Goal: Task Accomplishment & Management: Complete application form

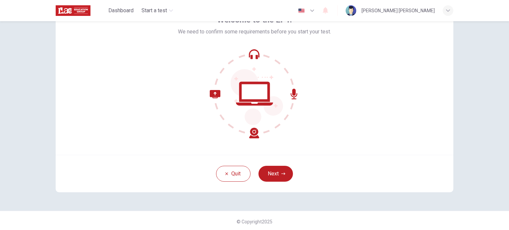
scroll to position [45, 0]
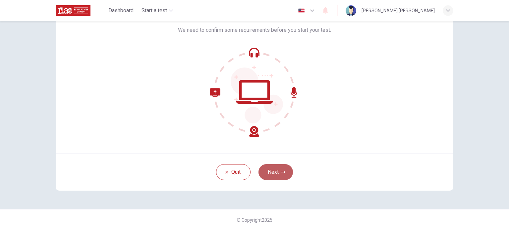
click at [277, 173] on button "Next" at bounding box center [275, 172] width 34 height 16
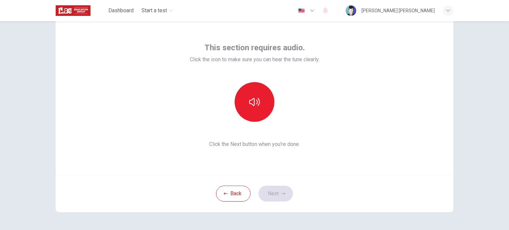
scroll to position [12, 0]
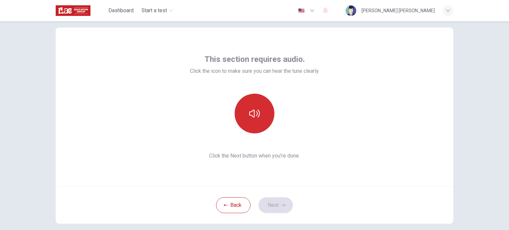
click at [256, 115] on icon "button" at bounding box center [254, 113] width 11 height 11
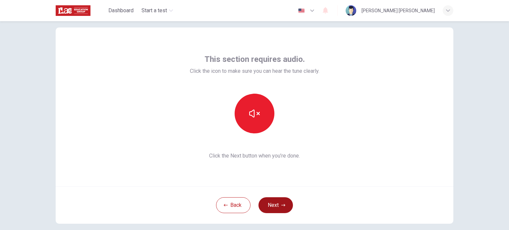
click at [273, 204] on button "Next" at bounding box center [275, 205] width 34 height 16
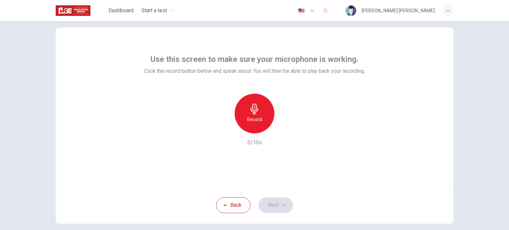
click at [256, 109] on icon "button" at bounding box center [254, 109] width 8 height 11
click at [282, 130] on icon "button" at bounding box center [285, 128] width 7 height 7
click at [273, 205] on button "Next" at bounding box center [275, 205] width 34 height 16
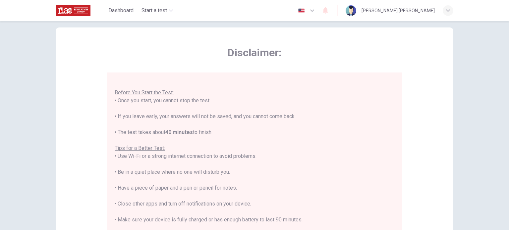
scroll to position [45, 0]
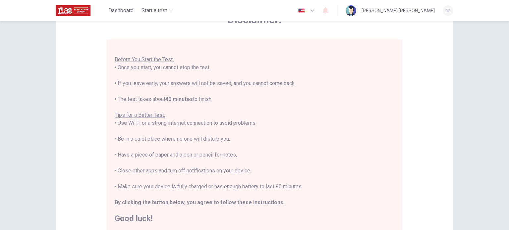
click at [329, 113] on div "You are about to start a Placement Test . Before You Start the Test: • Once you…" at bounding box center [255, 131] width 280 height 183
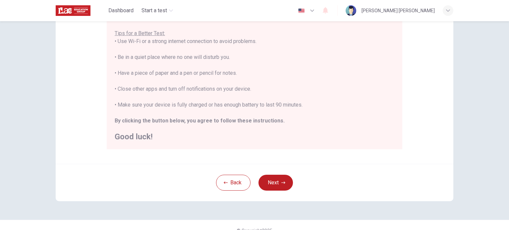
scroll to position [138, 0]
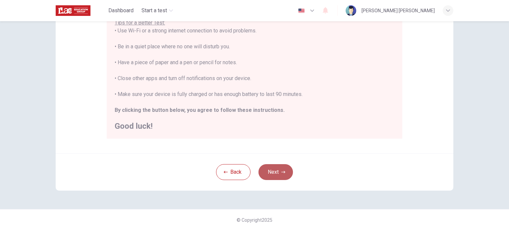
click at [274, 169] on button "Next" at bounding box center [275, 172] width 34 height 16
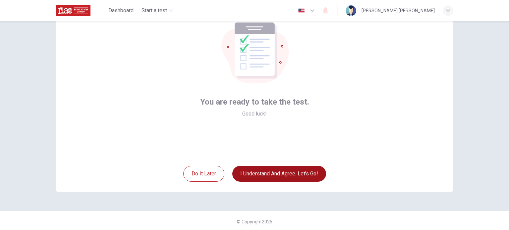
scroll to position [45, 0]
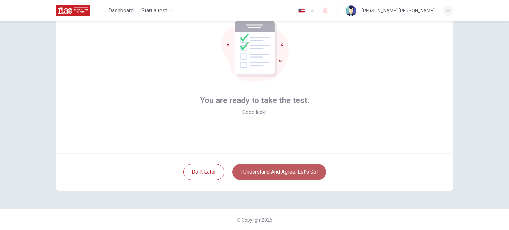
click at [289, 172] on button "I understand and agree. Let’s go!" at bounding box center [279, 172] width 94 height 16
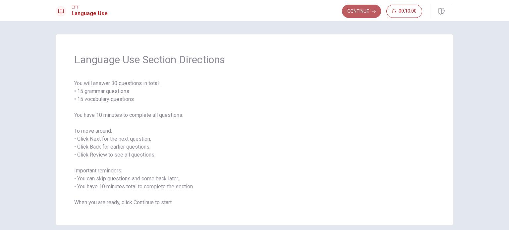
click at [359, 12] on button "Continue" at bounding box center [361, 11] width 39 height 13
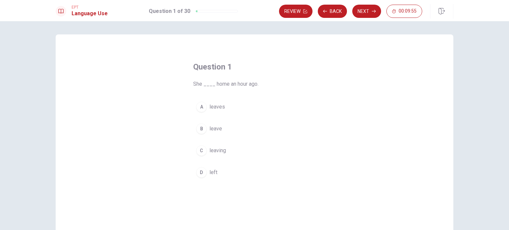
click at [199, 172] on div "D" at bounding box center [201, 172] width 11 height 11
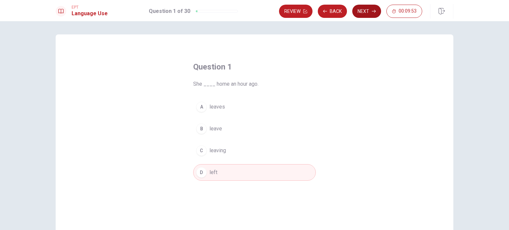
click at [366, 12] on button "Next" at bounding box center [366, 11] width 29 height 13
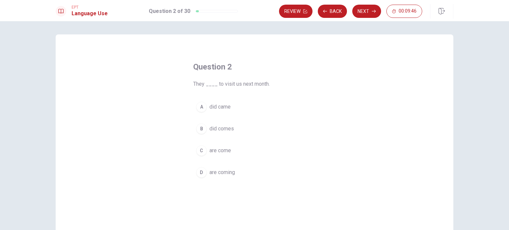
click at [199, 172] on div "D" at bounding box center [201, 172] width 11 height 11
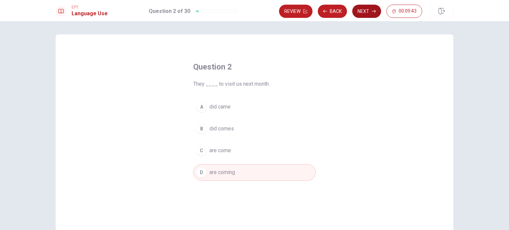
click at [364, 11] on button "Next" at bounding box center [366, 11] width 29 height 13
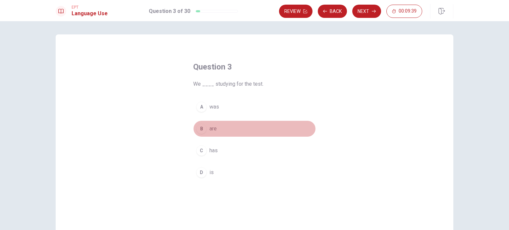
click at [200, 130] on div "B" at bounding box center [201, 129] width 11 height 11
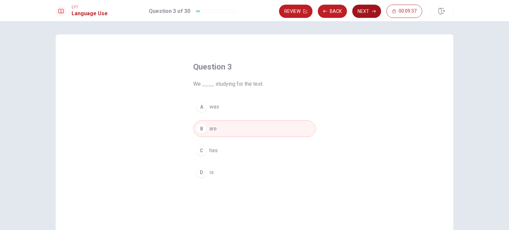
click at [366, 6] on button "Next" at bounding box center [366, 11] width 29 height 13
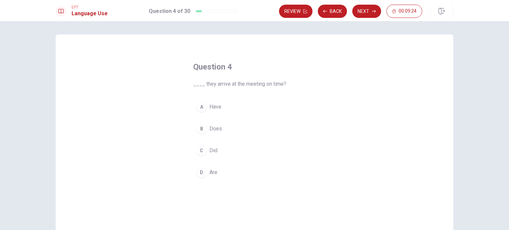
click at [199, 149] on div "C" at bounding box center [201, 150] width 11 height 11
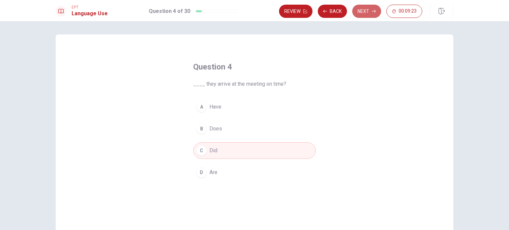
click at [365, 13] on button "Next" at bounding box center [366, 11] width 29 height 13
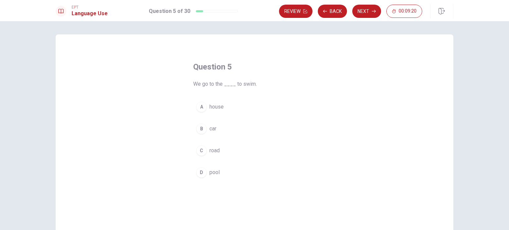
click at [201, 171] on div "D" at bounding box center [201, 172] width 11 height 11
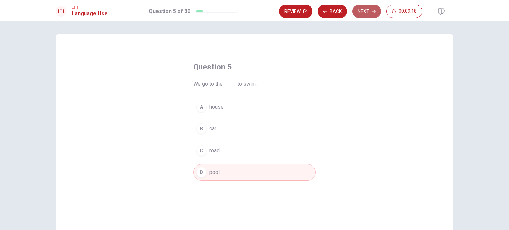
click at [365, 9] on button "Next" at bounding box center [366, 11] width 29 height 13
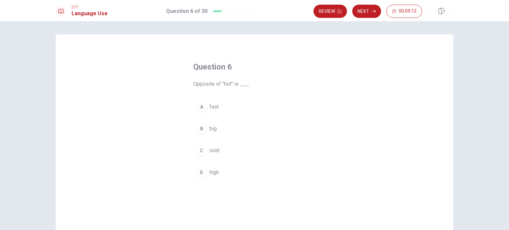
click at [199, 151] on div "C" at bounding box center [201, 150] width 11 height 11
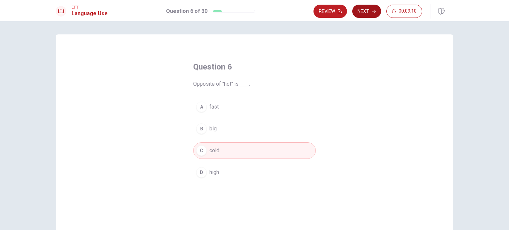
click at [366, 9] on button "Next" at bounding box center [366, 11] width 29 height 13
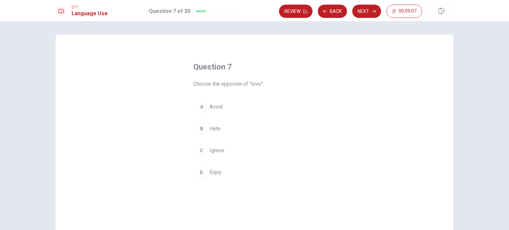
click at [200, 129] on div "B" at bounding box center [201, 129] width 11 height 11
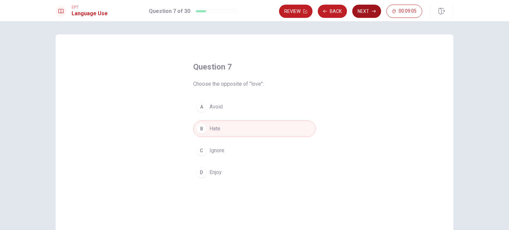
click at [365, 12] on button "Next" at bounding box center [366, 11] width 29 height 13
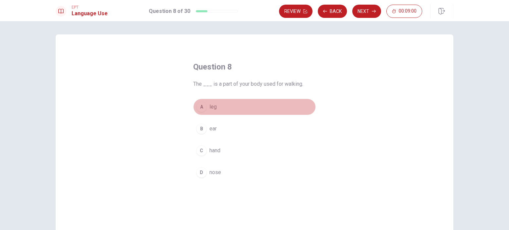
click at [199, 105] on div "A" at bounding box center [201, 107] width 11 height 11
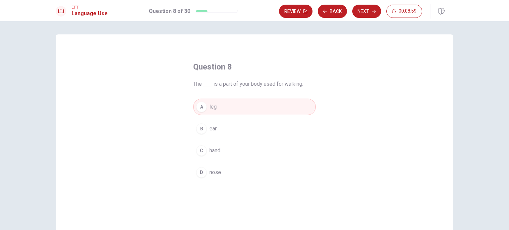
click at [366, 9] on button "Next" at bounding box center [366, 11] width 29 height 13
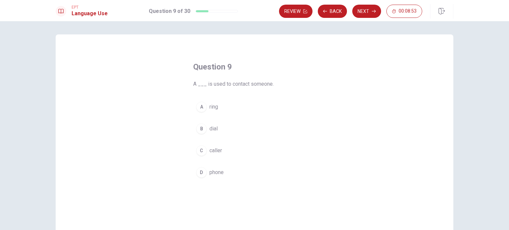
click at [201, 171] on div "D" at bounding box center [201, 172] width 11 height 11
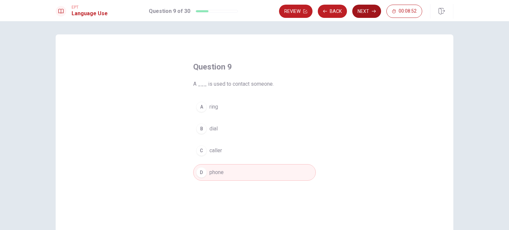
click at [365, 11] on button "Next" at bounding box center [366, 11] width 29 height 13
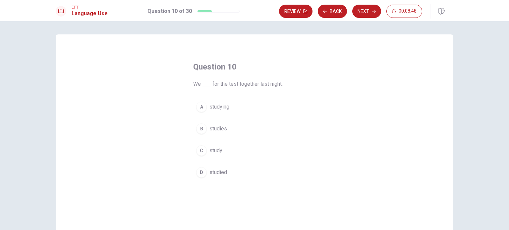
click at [198, 175] on div "D" at bounding box center [201, 172] width 11 height 11
click at [370, 12] on button "Next" at bounding box center [366, 11] width 29 height 13
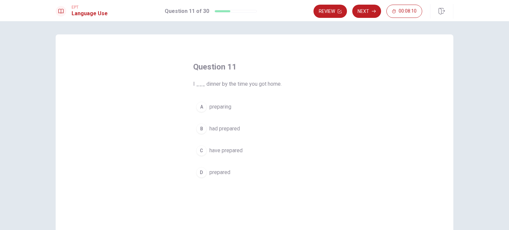
click at [200, 151] on div "C" at bounding box center [201, 150] width 11 height 11
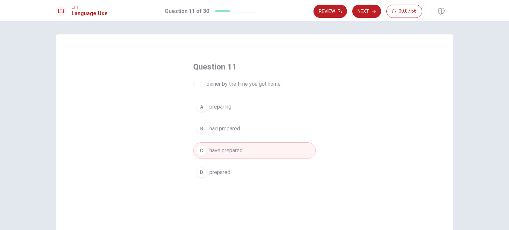
click at [200, 130] on div "B" at bounding box center [201, 129] width 11 height 11
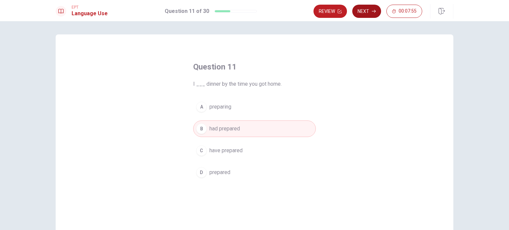
click at [364, 10] on button "Next" at bounding box center [366, 11] width 29 height 13
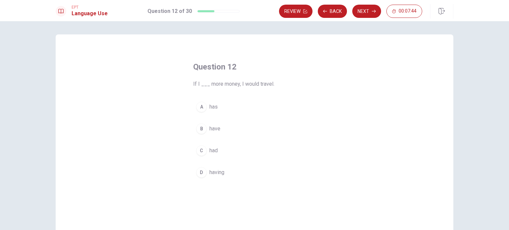
click at [201, 151] on div "C" at bounding box center [201, 150] width 11 height 11
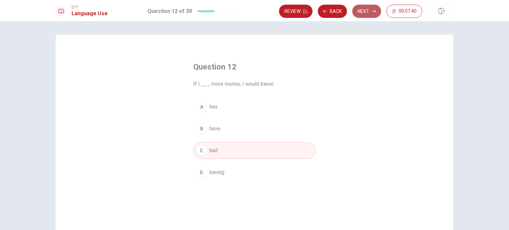
click at [364, 11] on button "Next" at bounding box center [366, 11] width 29 height 13
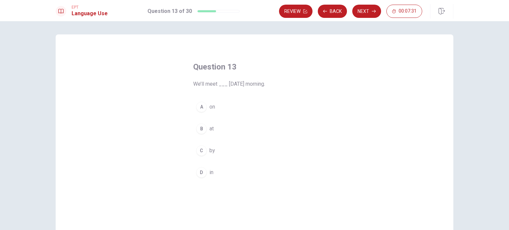
click at [199, 107] on div "A" at bounding box center [201, 107] width 11 height 11
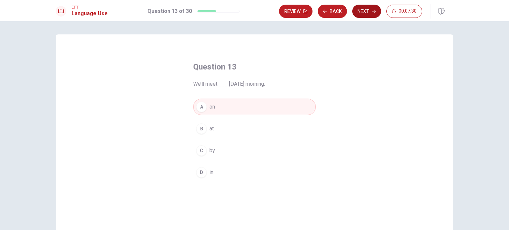
click at [369, 10] on button "Next" at bounding box center [366, 11] width 29 height 13
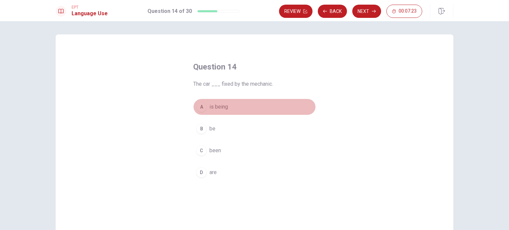
click at [197, 108] on div "A" at bounding box center [201, 107] width 11 height 11
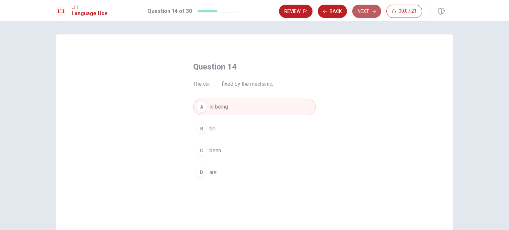
click at [367, 10] on button "Next" at bounding box center [366, 11] width 29 height 13
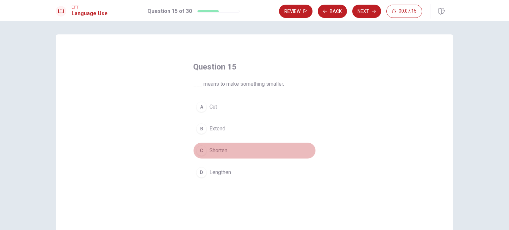
click at [199, 151] on div "C" at bounding box center [201, 150] width 11 height 11
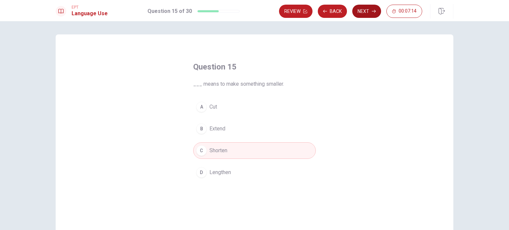
click at [363, 9] on button "Next" at bounding box center [366, 11] width 29 height 13
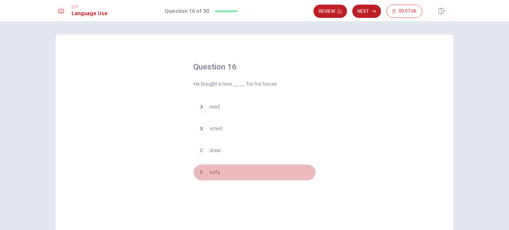
click at [201, 171] on div "D" at bounding box center [201, 172] width 11 height 11
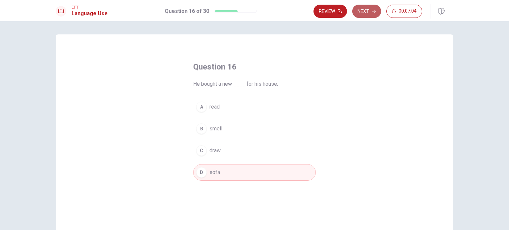
click at [366, 10] on button "Next" at bounding box center [366, 11] width 29 height 13
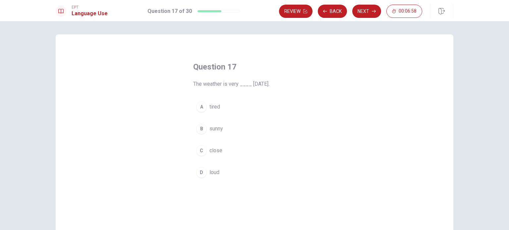
click at [199, 127] on div "B" at bounding box center [201, 129] width 11 height 11
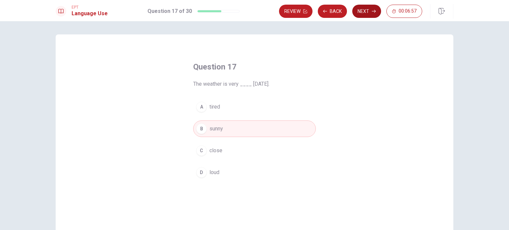
click at [367, 12] on button "Next" at bounding box center [366, 11] width 29 height 13
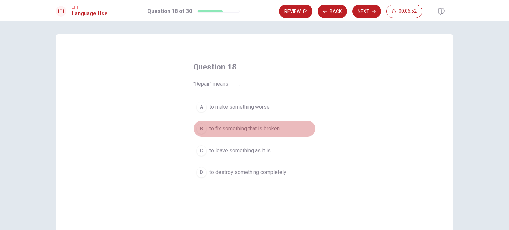
click at [200, 127] on div "B" at bounding box center [201, 129] width 11 height 11
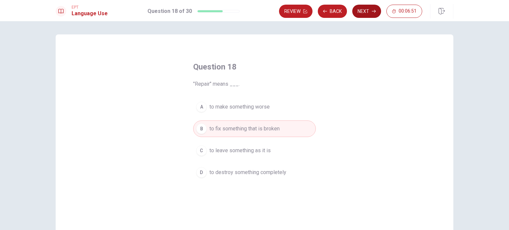
click at [362, 8] on button "Next" at bounding box center [366, 11] width 29 height 13
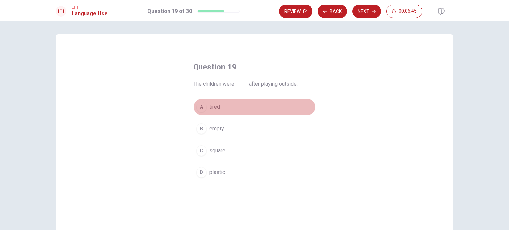
click at [197, 107] on div "A" at bounding box center [201, 107] width 11 height 11
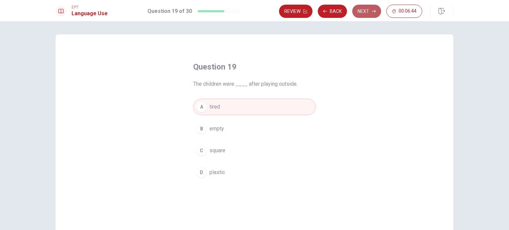
click at [363, 10] on button "Next" at bounding box center [366, 11] width 29 height 13
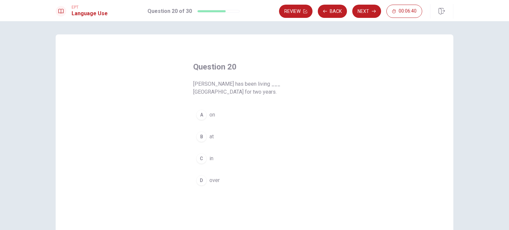
click at [198, 153] on div "C" at bounding box center [201, 158] width 11 height 11
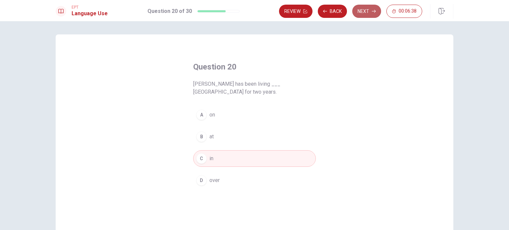
click at [364, 10] on button "Next" at bounding box center [366, 11] width 29 height 13
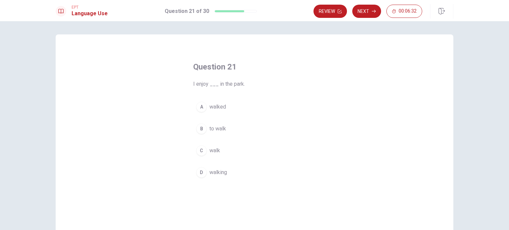
click at [199, 173] on div "D" at bounding box center [201, 172] width 11 height 11
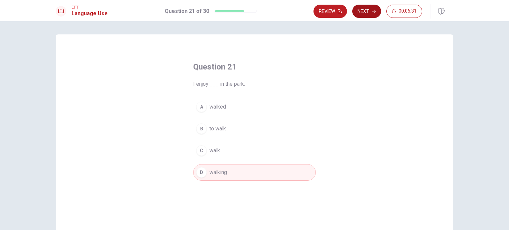
click at [363, 13] on button "Next" at bounding box center [366, 11] width 29 height 13
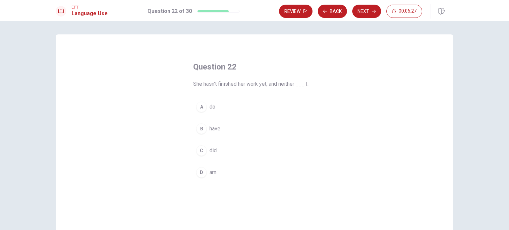
click at [200, 108] on div "A" at bounding box center [201, 107] width 11 height 11
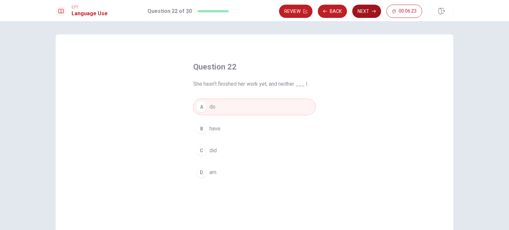
click at [366, 11] on button "Next" at bounding box center [366, 11] width 29 height 13
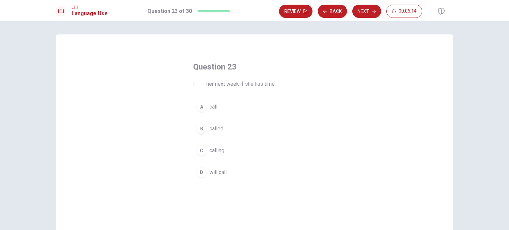
click at [199, 171] on div "D" at bounding box center [201, 172] width 11 height 11
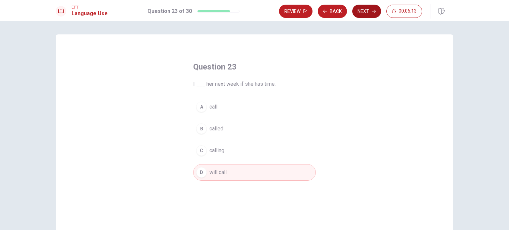
click at [365, 11] on button "Next" at bounding box center [366, 11] width 29 height 13
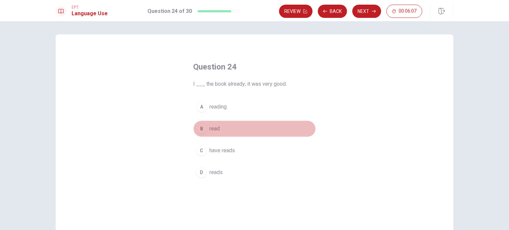
click at [199, 128] on div "B" at bounding box center [201, 129] width 11 height 11
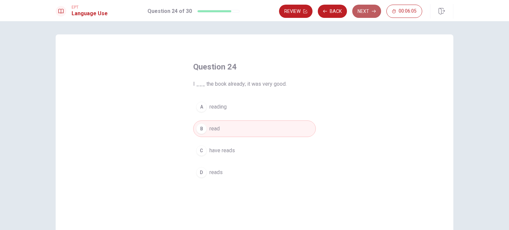
click at [366, 14] on button "Next" at bounding box center [366, 11] width 29 height 13
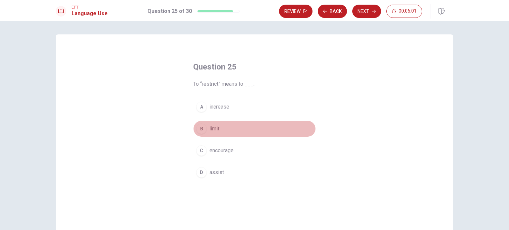
click at [199, 128] on div "B" at bounding box center [201, 129] width 11 height 11
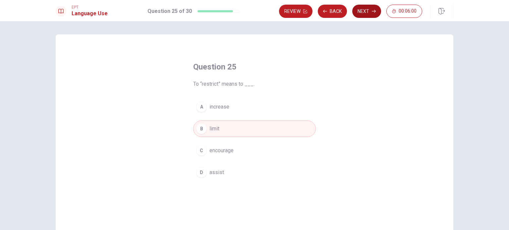
click at [365, 10] on button "Next" at bounding box center [366, 11] width 29 height 13
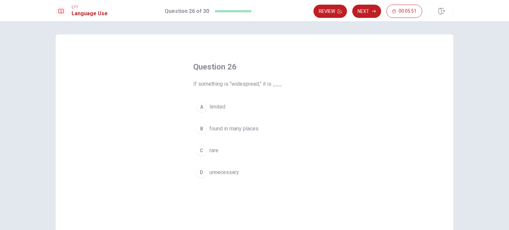
click at [198, 128] on div "B" at bounding box center [201, 129] width 11 height 11
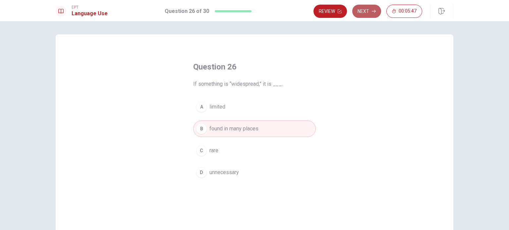
click at [364, 12] on button "Next" at bounding box center [366, 11] width 29 height 13
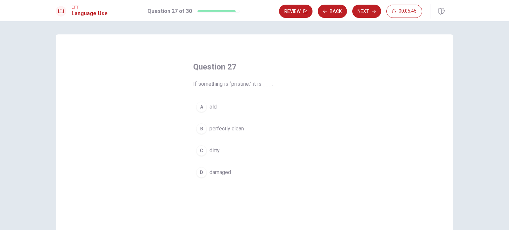
click at [201, 130] on div "B" at bounding box center [201, 129] width 11 height 11
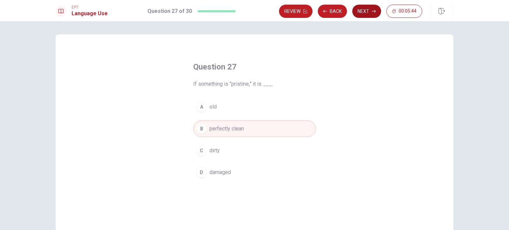
click at [368, 9] on button "Next" at bounding box center [366, 11] width 29 height 13
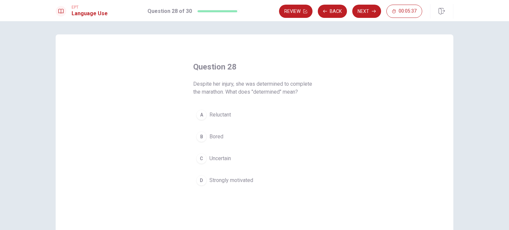
click at [203, 179] on div "D" at bounding box center [201, 180] width 11 height 11
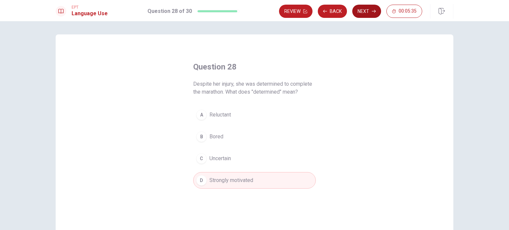
click at [366, 12] on button "Next" at bounding box center [366, 11] width 29 height 13
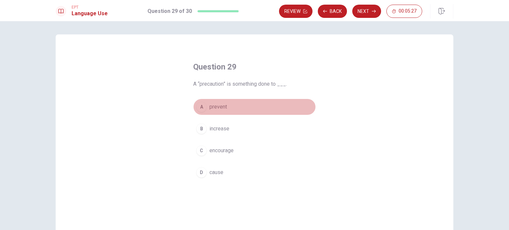
click at [200, 106] on div "A" at bounding box center [201, 107] width 11 height 11
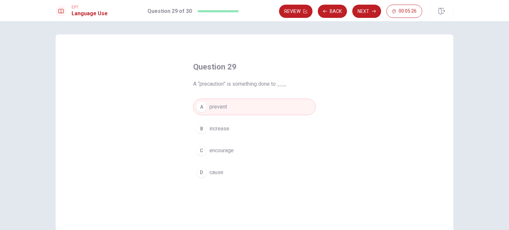
click at [365, 9] on button "Next" at bounding box center [366, 11] width 29 height 13
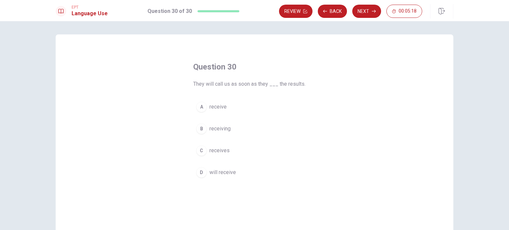
click at [200, 105] on div "A" at bounding box center [201, 107] width 11 height 11
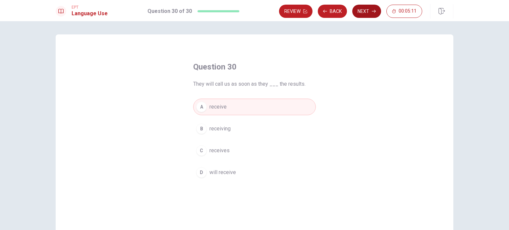
click at [364, 10] on button "Next" at bounding box center [366, 11] width 29 height 13
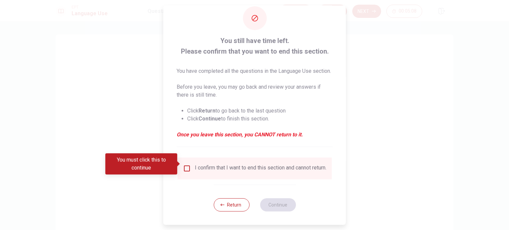
scroll to position [25, 0]
click at [186, 165] on input "You must click this to continue" at bounding box center [187, 169] width 8 height 8
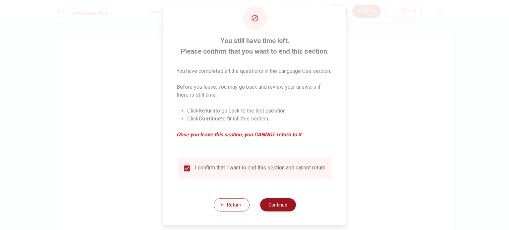
click at [283, 205] on button "Continue" at bounding box center [278, 204] width 36 height 13
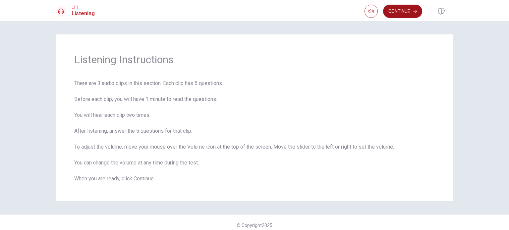
click at [402, 11] on button "Continue" at bounding box center [402, 11] width 39 height 13
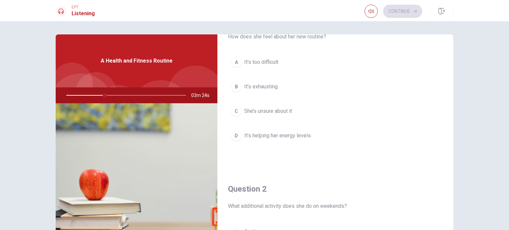
scroll to position [132, 0]
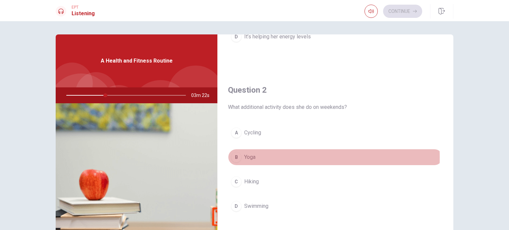
drag, startPoint x: 236, startPoint y: 157, endPoint x: 239, endPoint y: 156, distance: 3.5
click at [236, 156] on div "B" at bounding box center [236, 157] width 11 height 11
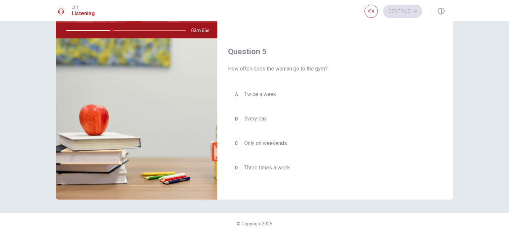
scroll to position [66, 0]
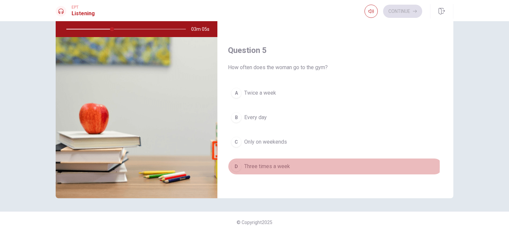
click at [235, 163] on div "D" at bounding box center [236, 166] width 11 height 11
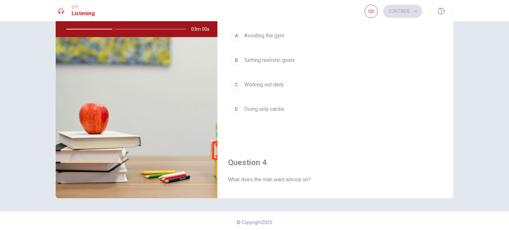
scroll to position [317, 0]
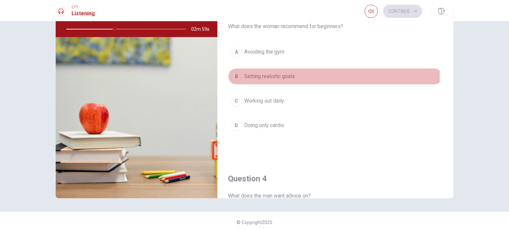
click at [236, 74] on div "B" at bounding box center [236, 76] width 11 height 11
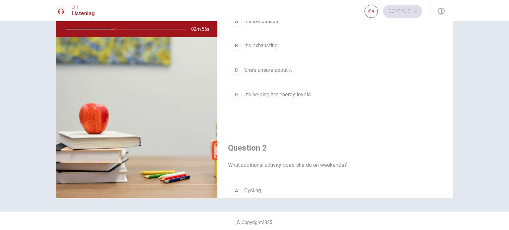
scroll to position [0, 0]
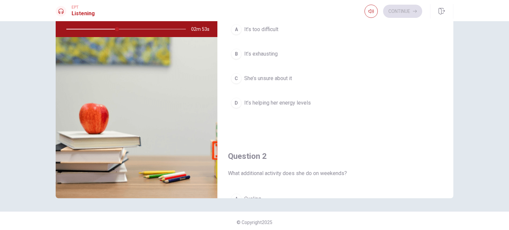
click at [236, 102] on div "D" at bounding box center [236, 103] width 11 height 11
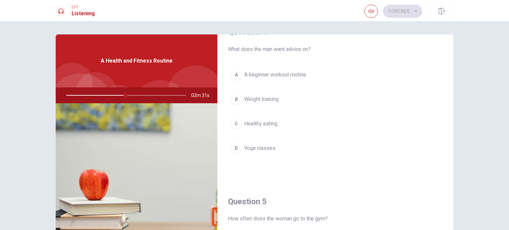
scroll to position [530, 0]
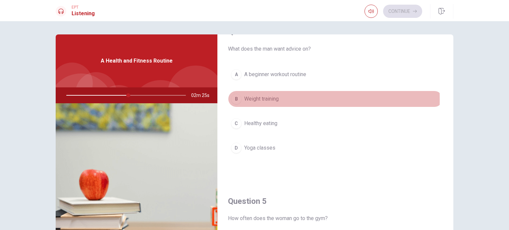
click at [236, 97] on div "B" at bounding box center [236, 99] width 11 height 11
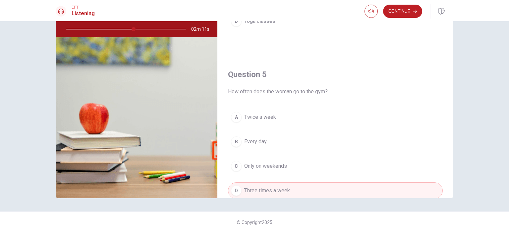
scroll to position [615, 0]
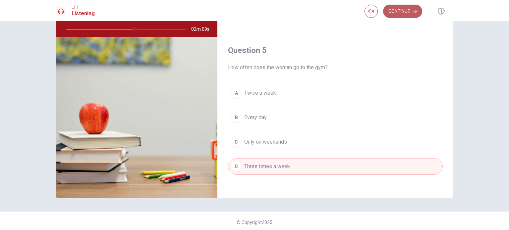
click at [400, 11] on button "Continue" at bounding box center [402, 11] width 39 height 13
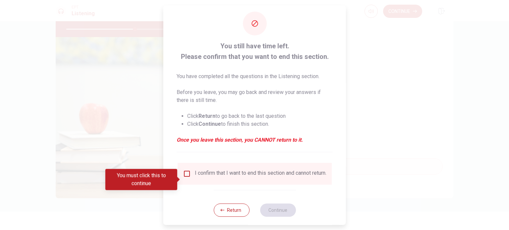
scroll to position [17, 0]
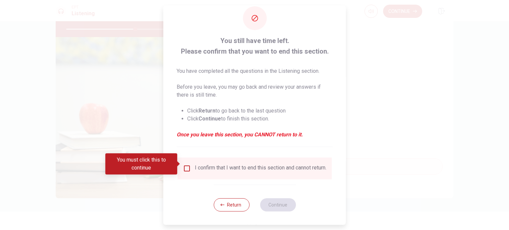
click at [183, 165] on input "You must click this to continue" at bounding box center [187, 169] width 8 height 8
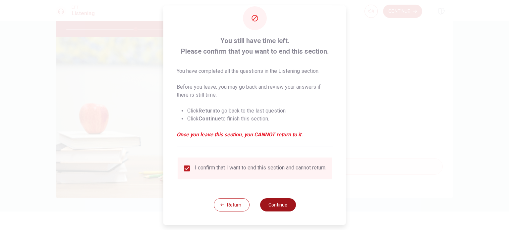
click at [274, 208] on button "Continue" at bounding box center [278, 204] width 36 height 13
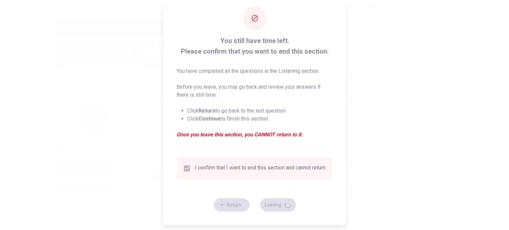
type input "59"
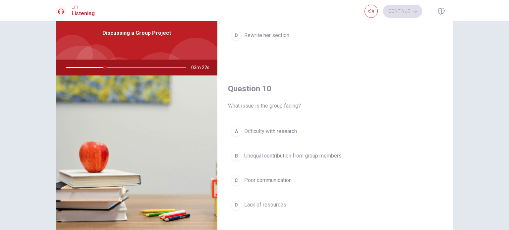
scroll to position [66, 0]
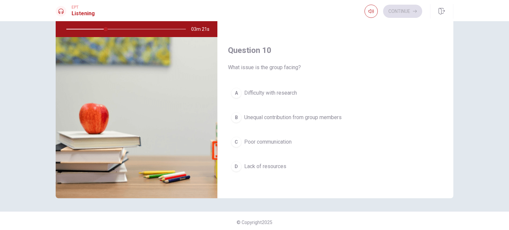
click at [233, 113] on div "B" at bounding box center [236, 117] width 11 height 11
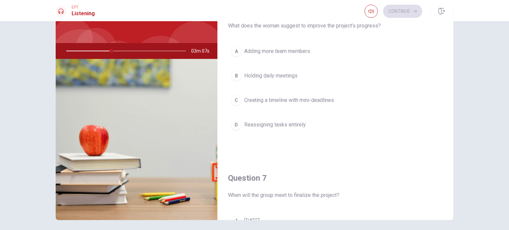
scroll to position [33, 0]
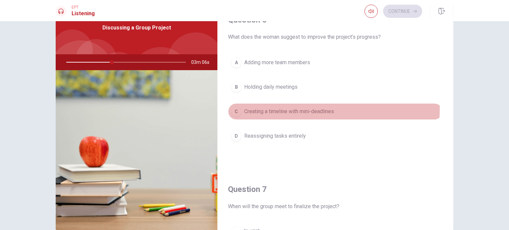
click at [236, 108] on div "C" at bounding box center [236, 111] width 11 height 11
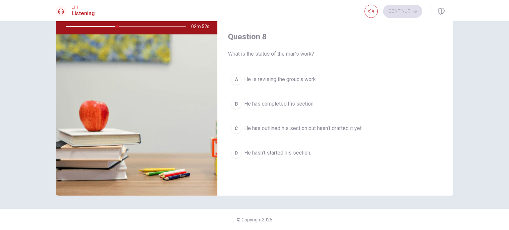
scroll to position [298, 0]
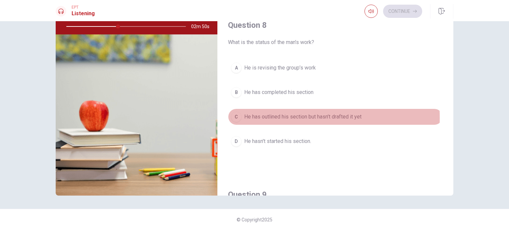
click at [236, 116] on div "C" at bounding box center [236, 117] width 11 height 11
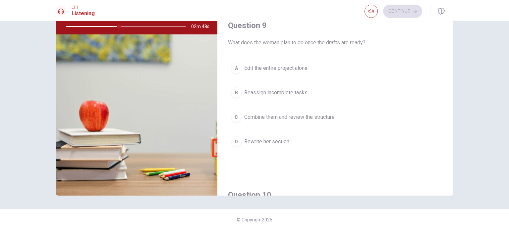
scroll to position [464, 0]
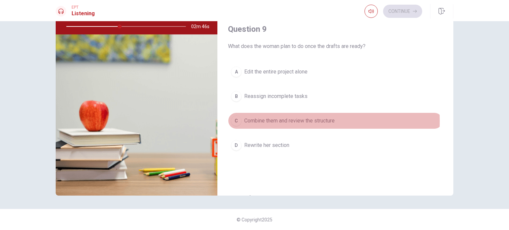
click at [233, 119] on div "C" at bounding box center [236, 121] width 11 height 11
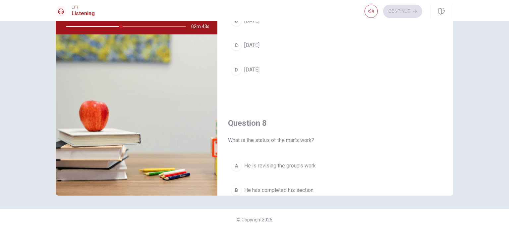
scroll to position [166, 0]
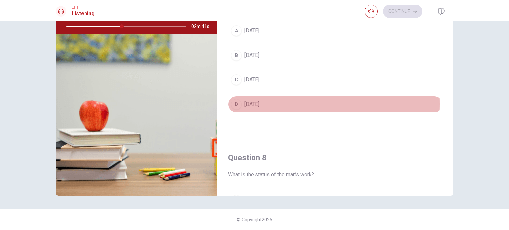
click at [235, 103] on div "D" at bounding box center [236, 104] width 11 height 11
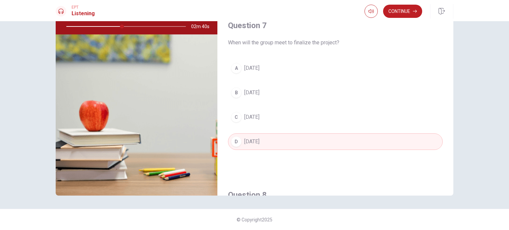
scroll to position [99, 0]
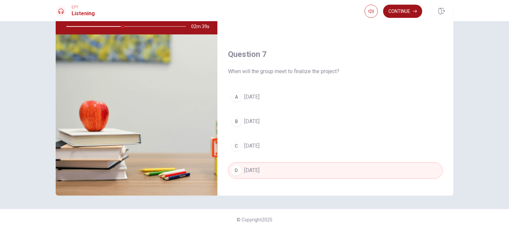
click at [399, 11] on button "Continue" at bounding box center [402, 11] width 39 height 13
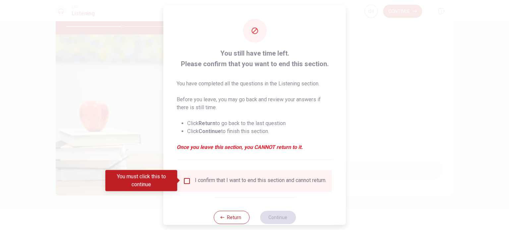
click at [184, 180] on input "You must click this to continue" at bounding box center [187, 181] width 8 height 8
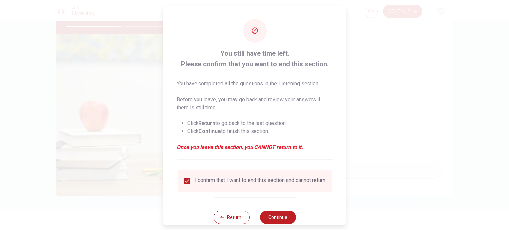
scroll to position [17, 0]
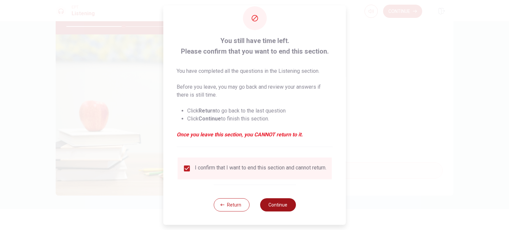
click at [277, 205] on button "Continue" at bounding box center [278, 204] width 36 height 13
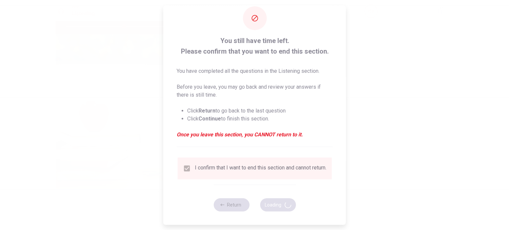
type input "49"
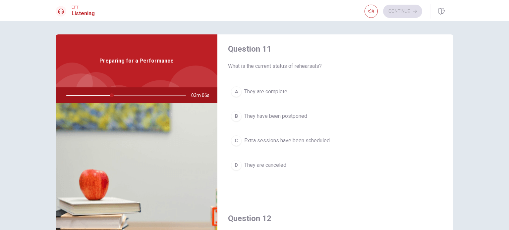
scroll to position [0, 0]
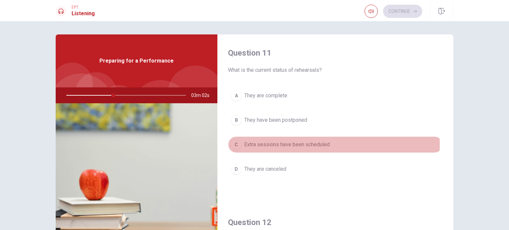
click at [235, 144] on div "C" at bounding box center [236, 144] width 11 height 11
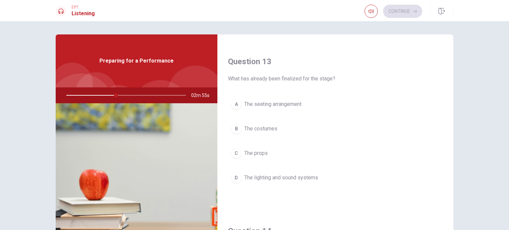
scroll to position [331, 0]
click at [236, 176] on div "D" at bounding box center [236, 177] width 11 height 11
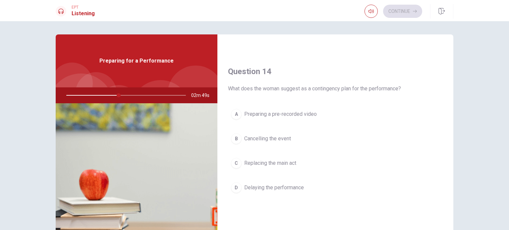
scroll to position [497, 0]
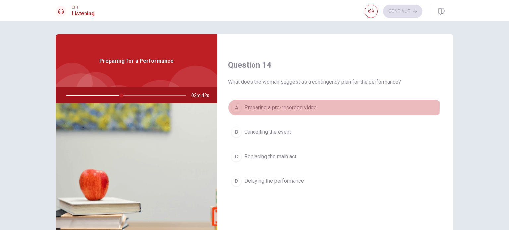
click at [234, 104] on div "A" at bounding box center [236, 107] width 11 height 11
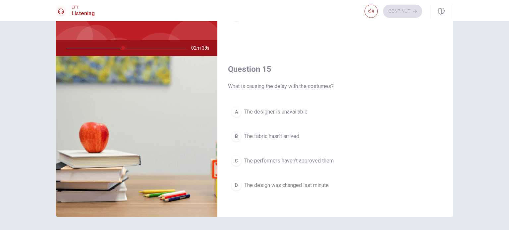
scroll to position [66, 0]
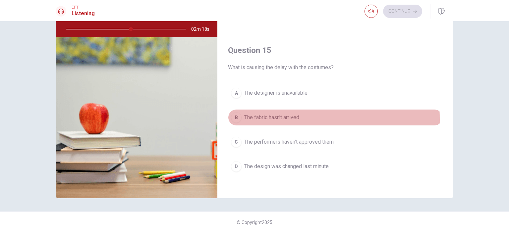
click at [236, 117] on div "B" at bounding box center [236, 117] width 11 height 11
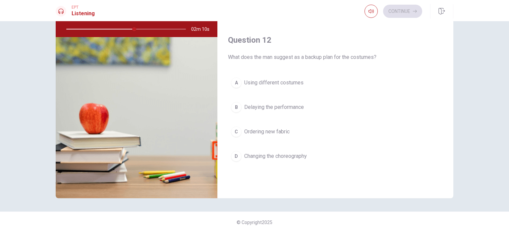
scroll to position [104, 0]
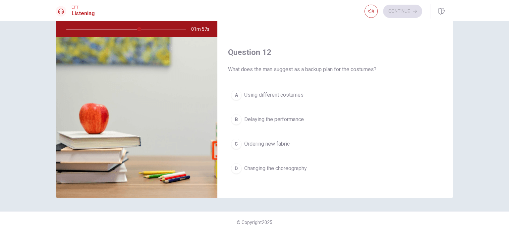
click at [234, 93] on div "A" at bounding box center [236, 95] width 11 height 11
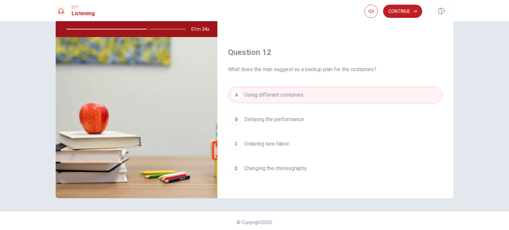
scroll to position [0, 0]
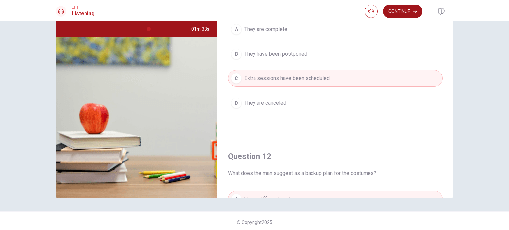
click at [396, 13] on button "Continue" at bounding box center [402, 11] width 39 height 13
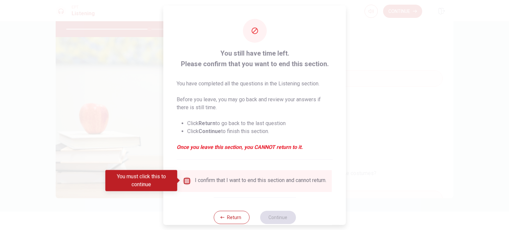
click at [187, 182] on input "You must click this to continue" at bounding box center [187, 181] width 8 height 8
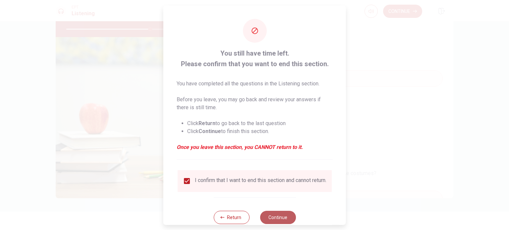
click at [274, 220] on button "Continue" at bounding box center [278, 217] width 36 height 13
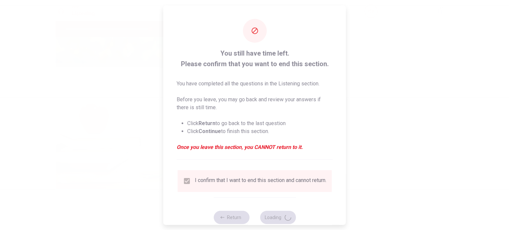
type input "71"
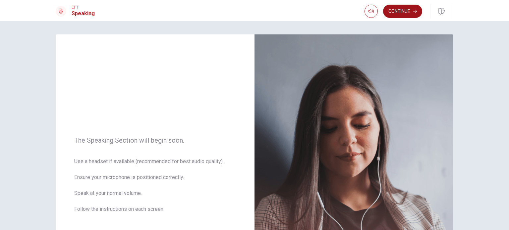
click at [393, 9] on button "Continue" at bounding box center [402, 11] width 39 height 13
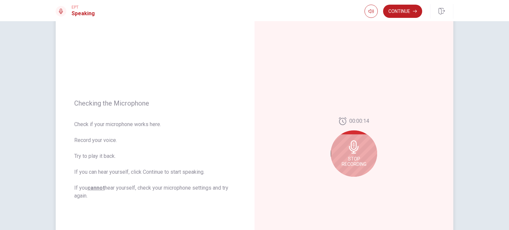
scroll to position [33, 0]
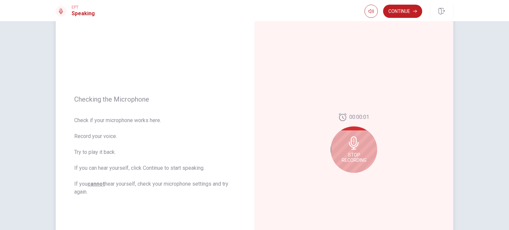
click at [352, 145] on icon at bounding box center [354, 142] width 10 height 13
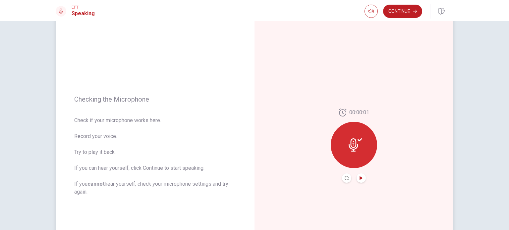
click at [359, 179] on icon "Play Audio" at bounding box center [361, 178] width 4 height 4
click at [360, 178] on icon "Pause Audio" at bounding box center [360, 178] width 3 height 4
click at [401, 12] on button "Continue" at bounding box center [402, 11] width 39 height 13
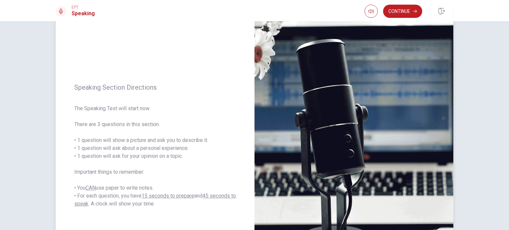
scroll to position [66, 0]
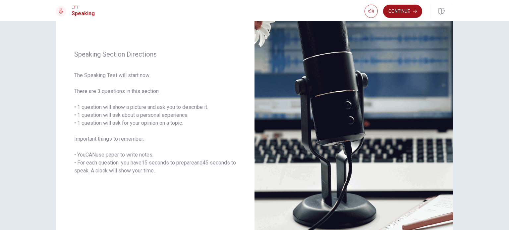
click at [400, 12] on button "Continue" at bounding box center [402, 11] width 39 height 13
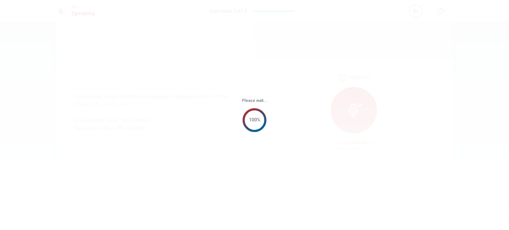
scroll to position [0, 0]
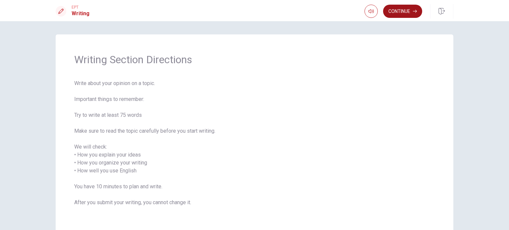
click at [407, 11] on button "Continue" at bounding box center [402, 11] width 39 height 13
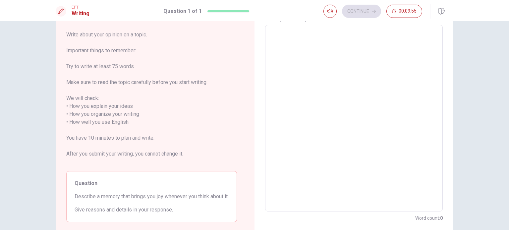
scroll to position [66, 0]
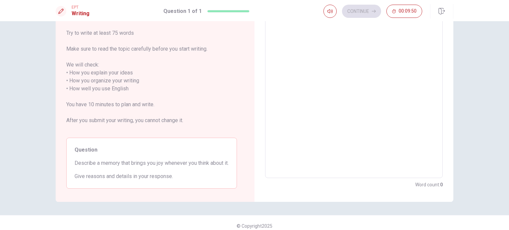
click at [305, 56] on textarea at bounding box center [354, 85] width 168 height 176
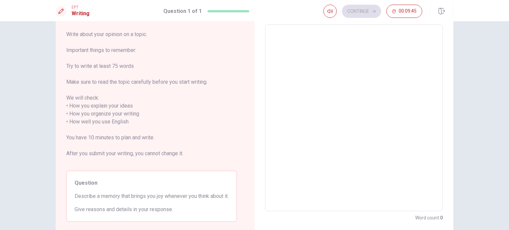
type textarea "O"
type textarea "x"
type textarea "On"
type textarea "x"
type textarea "One"
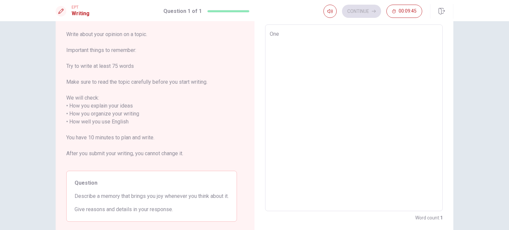
type textarea "x"
type textarea "One o"
type textarea "x"
type textarea "One of"
type textarea "x"
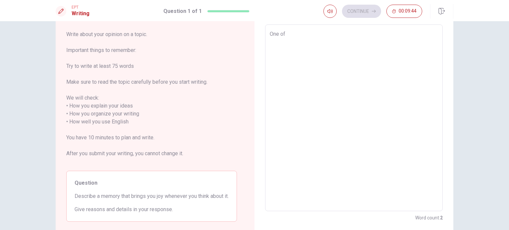
type textarea "One of"
type textarea "x"
type textarea "One of t"
type textarea "x"
type textarea "One of th"
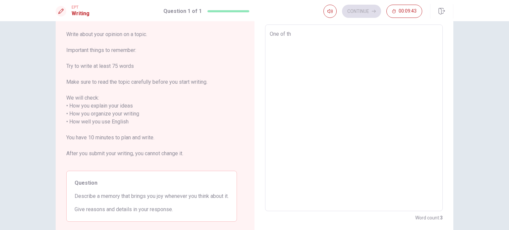
type textarea "x"
type textarea "One of the"
type textarea "x"
type textarea "One of the"
type textarea "x"
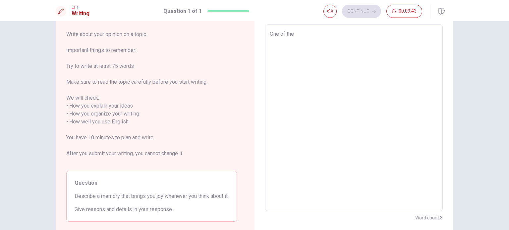
type textarea "One of the b"
type textarea "x"
type textarea "One of the be"
type textarea "x"
type textarea "One of the bet"
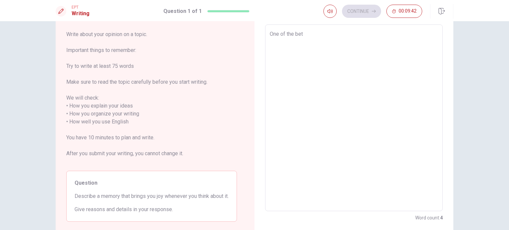
type textarea "x"
type textarea "One of the be"
type textarea "x"
type textarea "One of the bes"
type textarea "x"
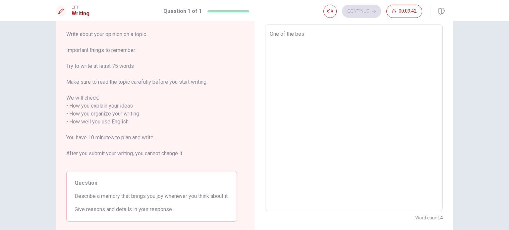
type textarea "One of the best"
type textarea "x"
type textarea "One of the best"
type textarea "x"
type textarea "One of the best m"
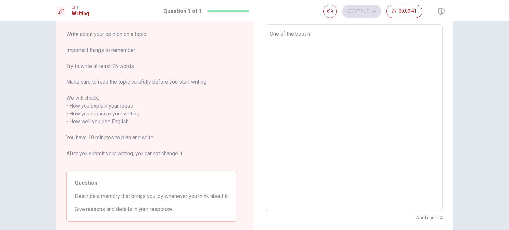
type textarea "x"
type textarea "One of the best me"
type textarea "x"
type textarea "One of the best mem"
type textarea "x"
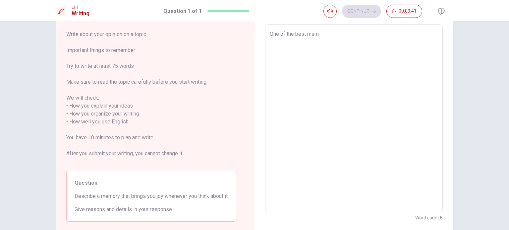
type textarea "One of the best memo"
type textarea "x"
type textarea "One of the best memor"
type textarea "x"
type textarea "One of the best memori"
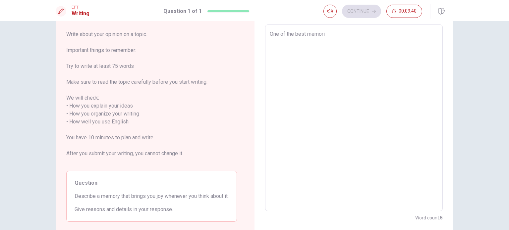
type textarea "x"
type textarea "One of the best memorie"
type textarea "x"
type textarea "One of the best memories"
type textarea "x"
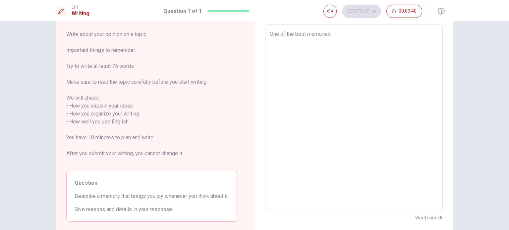
type textarea "One of the best memories"
type textarea "x"
type textarea "One of the best memories t"
type textarea "x"
type textarea "One of the best memories th"
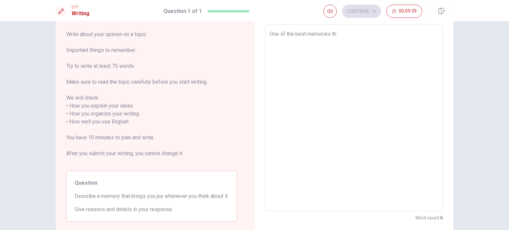
type textarea "x"
type textarea "One of the best memories tha"
type textarea "x"
type textarea "One of the best memories that"
type textarea "x"
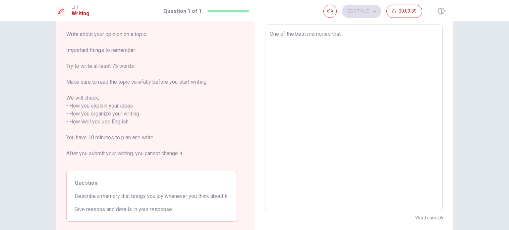
type textarea "One of the best memories that"
type textarea "x"
type textarea "One of the best memories that i"
type textarea "x"
type textarea "One of the best memories that i"
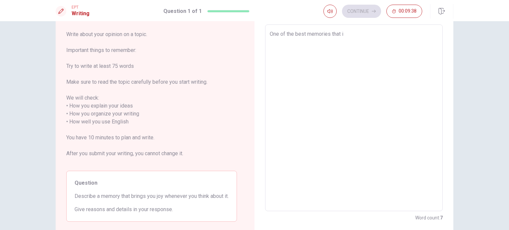
type textarea "x"
type textarea "One of the best memories that i H"
type textarea "x"
type textarea "One of the best memories that i HA"
type textarea "x"
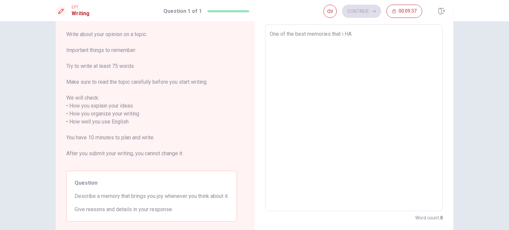
type textarea "One of the best memories that i H"
type textarea "x"
type textarea "One of the best memories that i"
type textarea "x"
type textarea "One of the best memories that i"
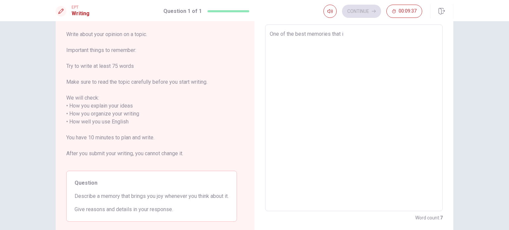
type textarea "x"
type textarea "One of the best memories that"
type textarea "x"
type textarea "One of the best memories that I"
type textarea "x"
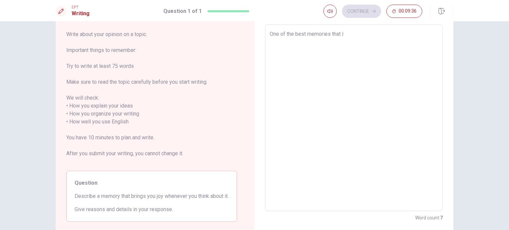
type textarea "One of the best memories that I"
type textarea "x"
type textarea "One of the best memories that I h"
type textarea "x"
type textarea "One of the best memories that I ha"
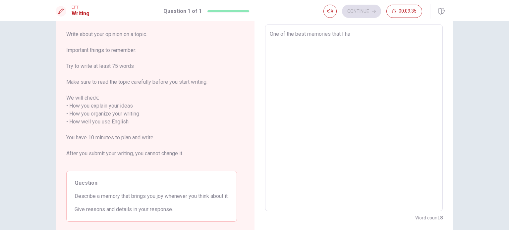
type textarea "x"
type textarea "One of the best memories that I hav"
type textarea "x"
type textarea "One of the best memories that I have"
type textarea "x"
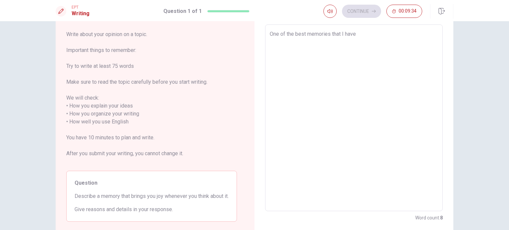
type textarea "One of the best memories that I have"
type textarea "x"
type textarea "One of the best memories that I have i"
type textarea "x"
type textarea "One of the best memories that I have is"
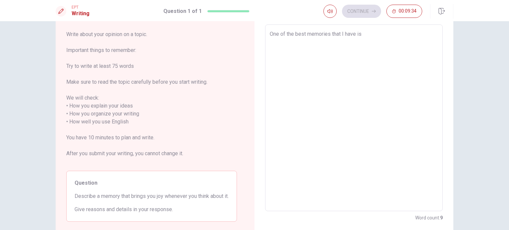
type textarea "x"
type textarea "One of the best memories that I have is"
type textarea "x"
type textarea "One of the best memories that I have is w"
type textarea "x"
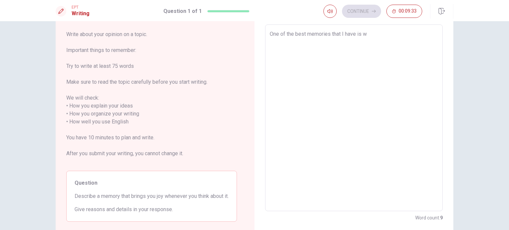
type textarea "One of the best memories that I have is wh"
type textarea "x"
type textarea "One of the best memories that I have is whe"
type textarea "x"
type textarea "One of the best memories that I have is wh"
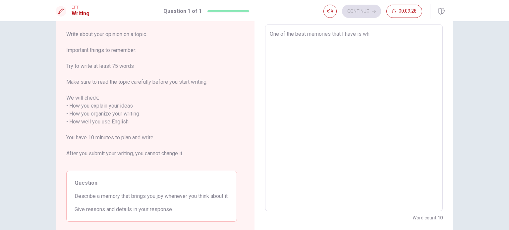
type textarea "x"
type textarea "One of the best memories that I have is w"
type textarea "x"
type textarea "One of the best memories that I have is"
type textarea "x"
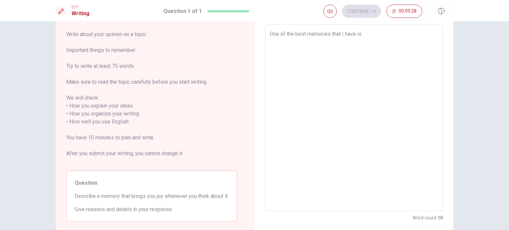
type textarea "One of the best memories that I have is"
type textarea "x"
type textarea "One of the best memories that I have i"
type textarea "x"
type textarea "One of the best memories that I have"
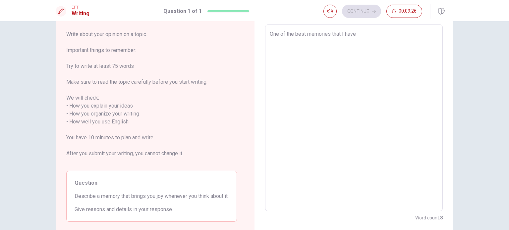
type textarea "x"
type textarea "One of the best memories that I have c"
type textarea "x"
type textarea "One of the best memories that I have ca"
type textarea "x"
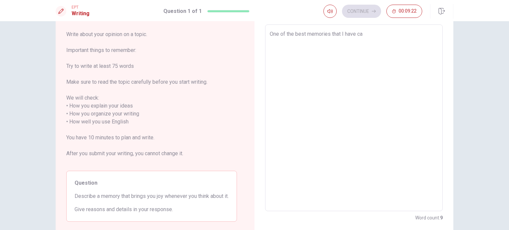
type textarea "One of the best memories that I have can"
type textarea "x"
type textarea "One of the best memories that I have can"
type textarea "x"
type textarea "One of the best memories that I have can b"
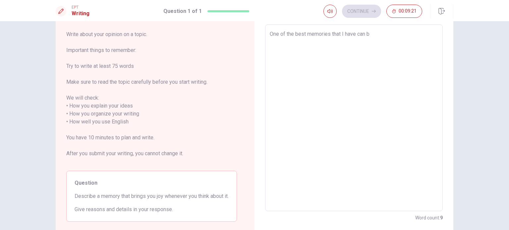
type textarea "x"
type textarea "One of the best memories that I have can be"
type textarea "x"
type textarea "One of the best memories that I have can be"
type textarea "x"
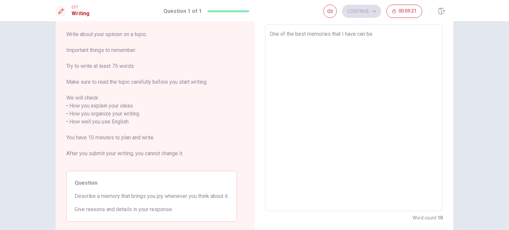
type textarea "One of the best memories that I have can be r"
type textarea "x"
type textarea "One of the best memories that I have can be re"
type textarea "x"
type textarea "One of the best memories that I have can be rel"
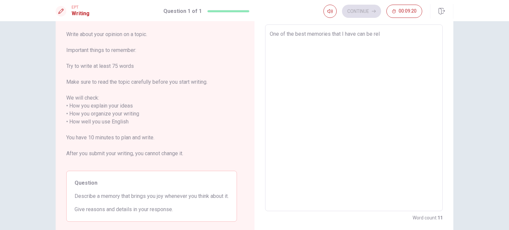
type textarea "x"
type textarea "One of the best memories that I have can be [MEDICAL_DATA]"
type textarea "x"
type textarea "One of the best memories that I have can be relat"
type textarea "x"
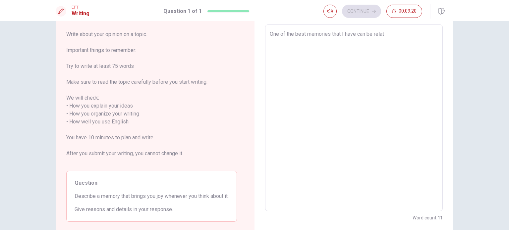
type textarea "One of the best memories that I have can be relate"
type textarea "x"
type textarea "One of the best memories that I have can be related"
type textarea "x"
type textarea "One of the best memories that I have can be related"
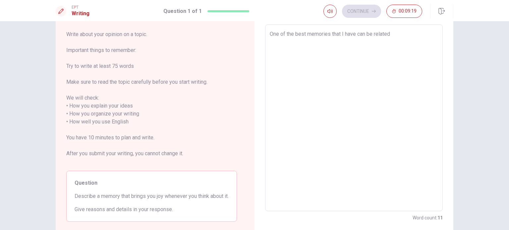
type textarea "x"
type textarea "One of the best memories that I have can be related t"
type textarea "x"
type textarea "One of the best memories that I have can be related to"
type textarea "x"
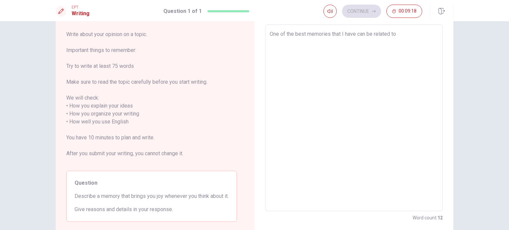
type textarea "One of the best memories that I have can be related to"
type textarea "x"
type textarea "One of the best memories that I have can be related to t"
type textarea "x"
type textarea "One of the best memories that I have can be related to th"
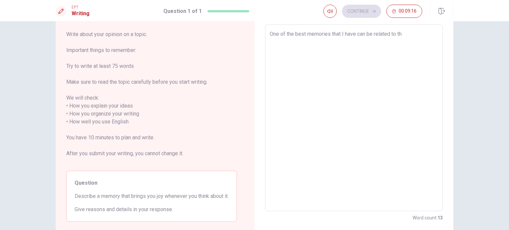
type textarea "x"
type textarea "One of the best memories that I have can be related to the"
type textarea "x"
type textarea "One of the best memories that I have can be related to the"
type textarea "x"
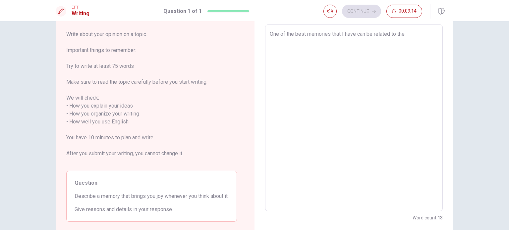
type textarea "One of the best memories that I have can be related to the t"
type textarea "x"
type textarea "One of the best memories that I have can be related to the ti"
type textarea "x"
type textarea "One of the best memories that I have can be related to the [PERSON_NAME]"
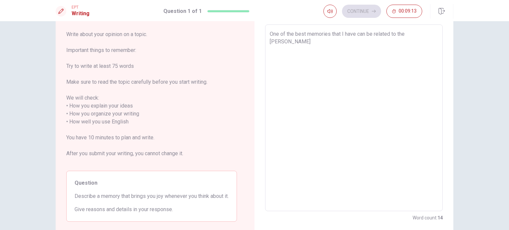
type textarea "x"
type textarea "One of the best memories that I have can be related to the time"
type textarea "x"
type textarea "One of the best memories that I have can be related to the time"
type textarea "x"
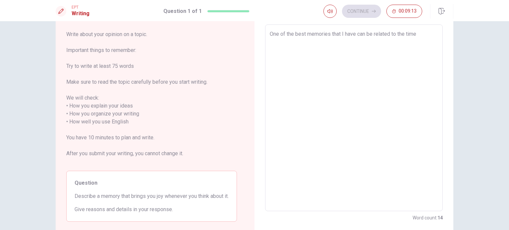
type textarea "One of the best memories that I have can be related to the time o"
type textarea "x"
type textarea "One of the best memories that I have can be related to the time of"
type textarea "x"
type textarea "One of the best memories that I have can be related to the time of"
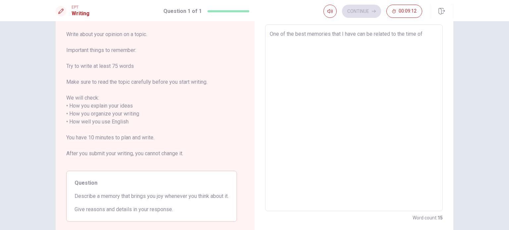
type textarea "x"
type textarea "One of the best memories that I have can be related to the time of m"
type textarea "x"
type textarea "One of the best memories that I have can be related to the time of my"
type textarea "x"
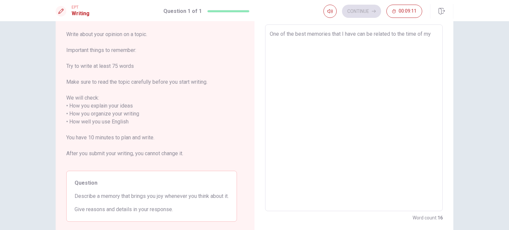
type textarea "One of the best memories that I have can be related to the time of my"
type textarea "x"
type textarea "One of the best memories that I have can be related to the time of my l"
type textarea "x"
type textarea "One of the best memories that I have can be related to the time of my li"
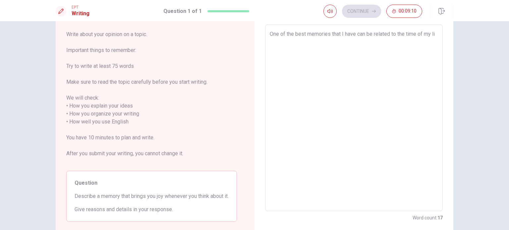
type textarea "x"
type textarea "One of the best memories that I have can be related to the time of my lif"
type textarea "x"
type textarea "One of the best memories that I have can be related to the time of my life"
type textarea "x"
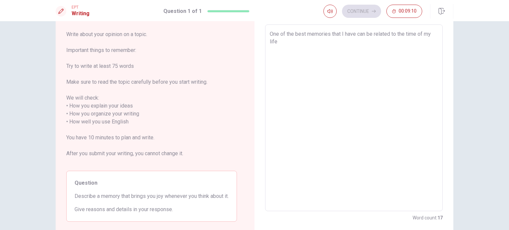
type textarea "One of the best memories that I have can be related to the time of my life"
type textarea "x"
type textarea "One of the best memories that I have can be related to the time of my life w"
type textarea "x"
type textarea "One of the best memories that I have can be related to the time of my life wh"
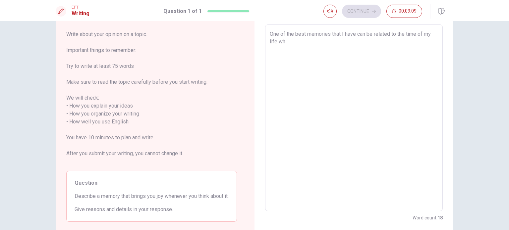
type textarea "x"
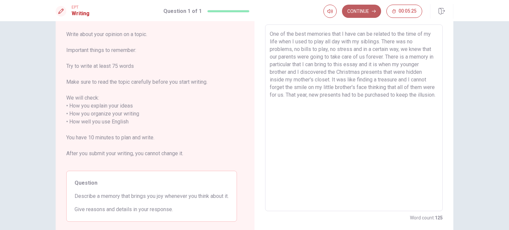
click at [364, 10] on button "Continue" at bounding box center [361, 11] width 39 height 13
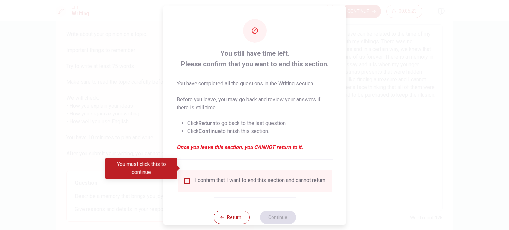
scroll to position [17, 0]
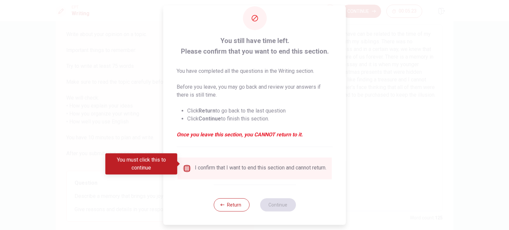
click at [186, 166] on input "You must click this to continue" at bounding box center [187, 169] width 8 height 8
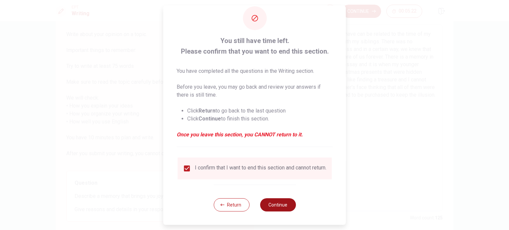
click at [277, 206] on button "Continue" at bounding box center [278, 204] width 36 height 13
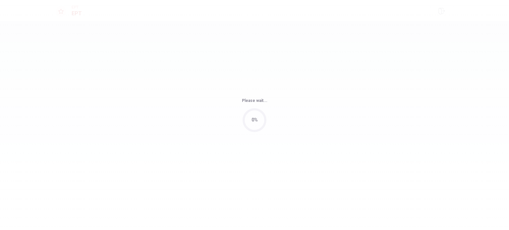
scroll to position [0, 0]
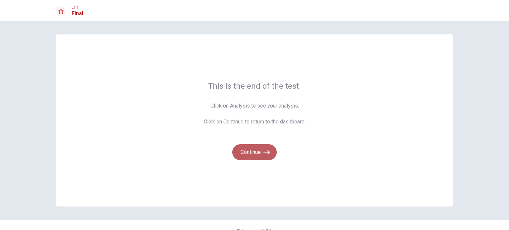
click at [248, 153] on button "Continue" at bounding box center [254, 152] width 44 height 16
